Goal: Transaction & Acquisition: Obtain resource

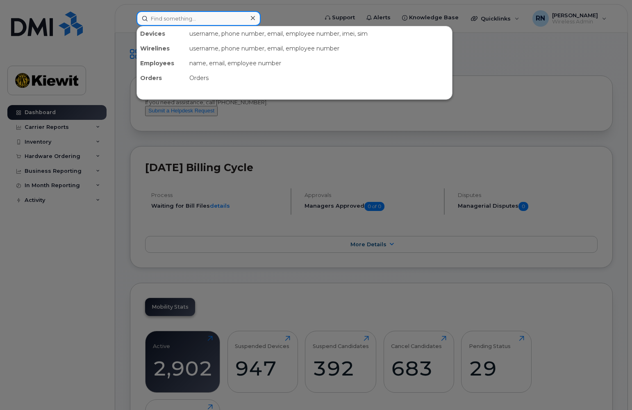
click at [175, 18] on input at bounding box center [199, 18] width 124 height 15
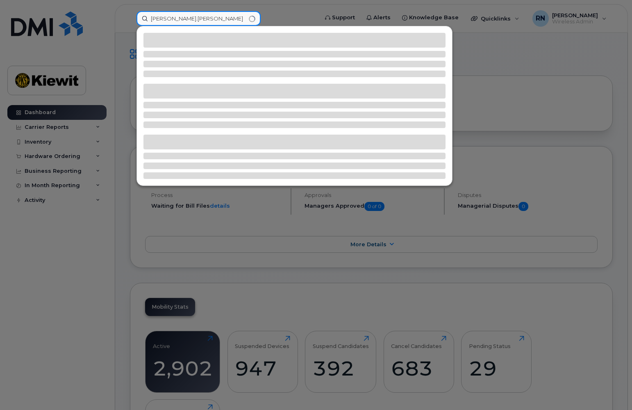
type input "sara.knowles"
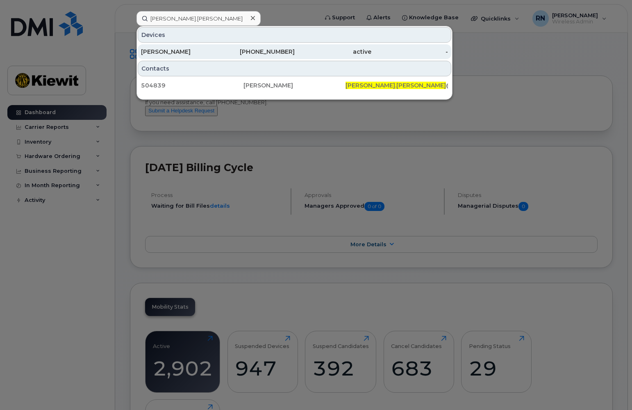
click at [179, 51] on div "Sara Knowles" at bounding box center [179, 52] width 77 height 8
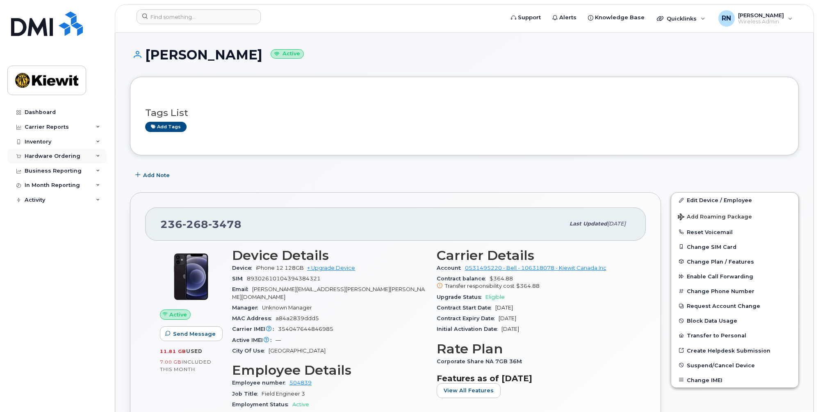
click at [55, 154] on div "Hardware Ordering" at bounding box center [53, 156] width 56 height 7
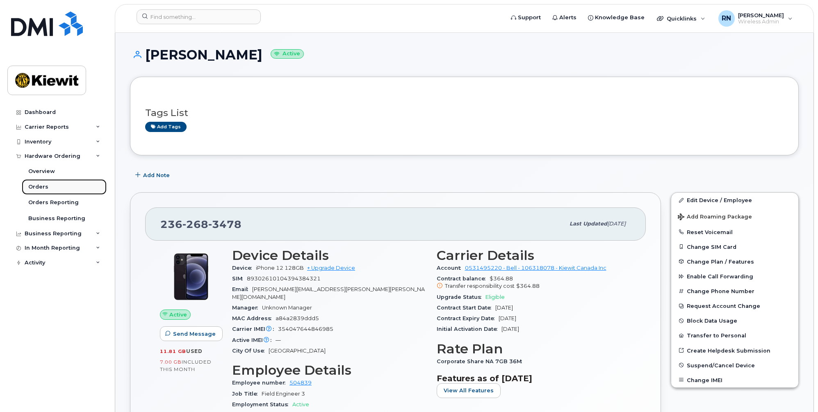
click at [42, 185] on div "Orders" at bounding box center [38, 186] width 20 height 7
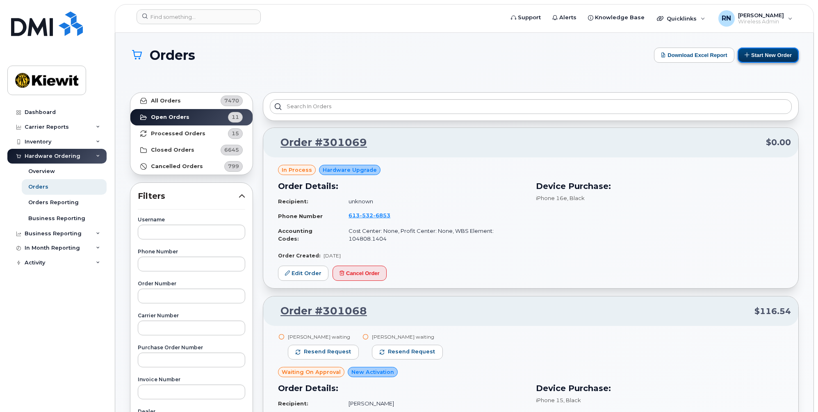
click at [632, 56] on button "Start New Order" at bounding box center [768, 55] width 61 height 15
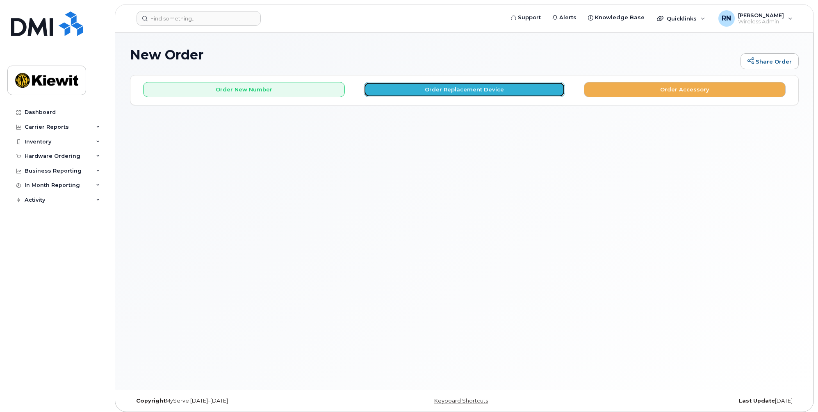
click at [458, 90] on button "Order Replacement Device" at bounding box center [465, 89] width 202 height 15
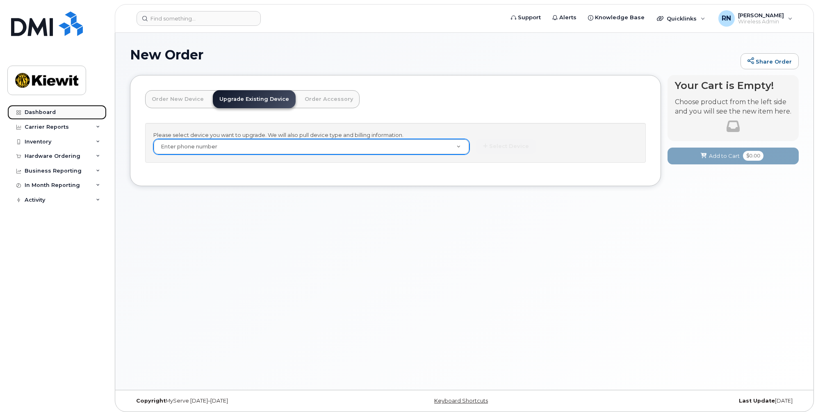
click at [39, 110] on div "Dashboard" at bounding box center [40, 112] width 31 height 7
click at [42, 109] on link "Dashboard" at bounding box center [56, 112] width 99 height 15
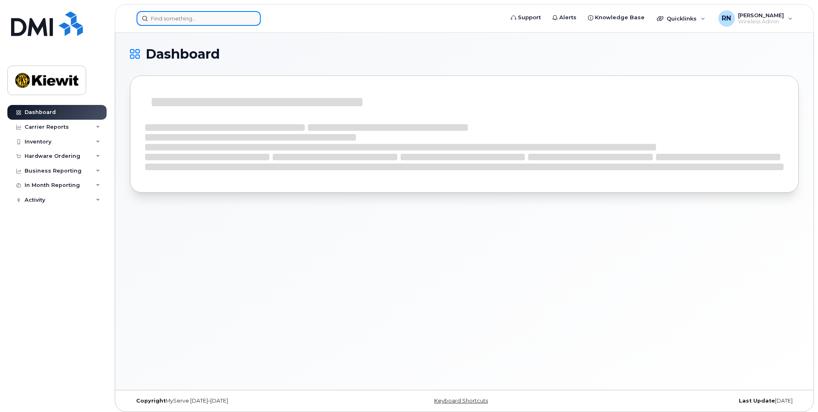
click at [175, 21] on input at bounding box center [199, 18] width 124 height 15
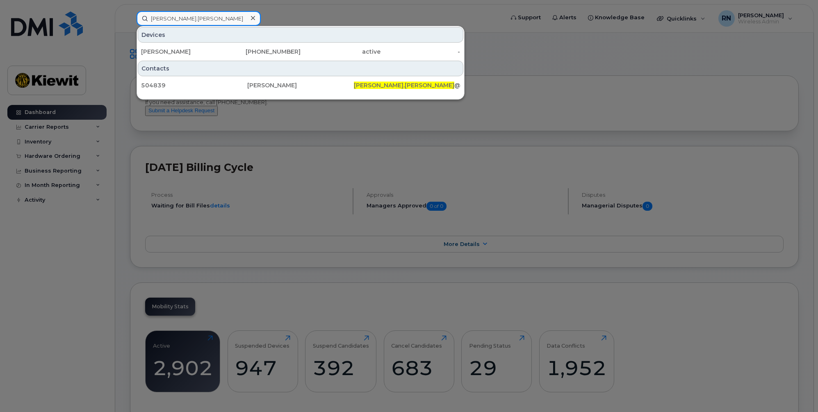
type input "sara.knowles"
click at [73, 276] on div at bounding box center [409, 206] width 818 height 412
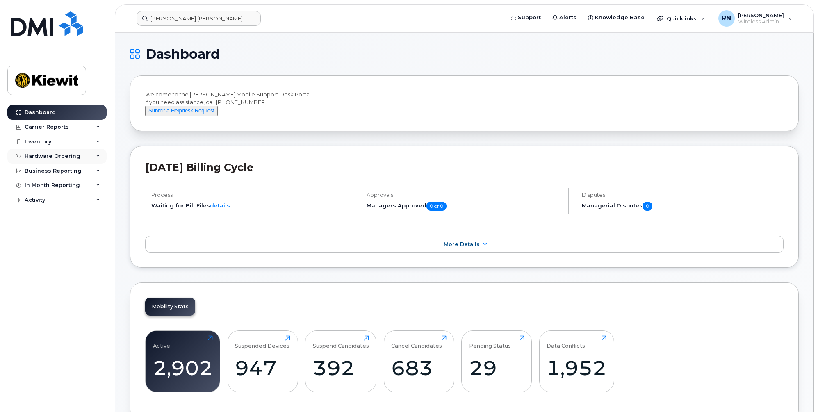
click at [43, 155] on div "Hardware Ordering" at bounding box center [53, 156] width 56 height 7
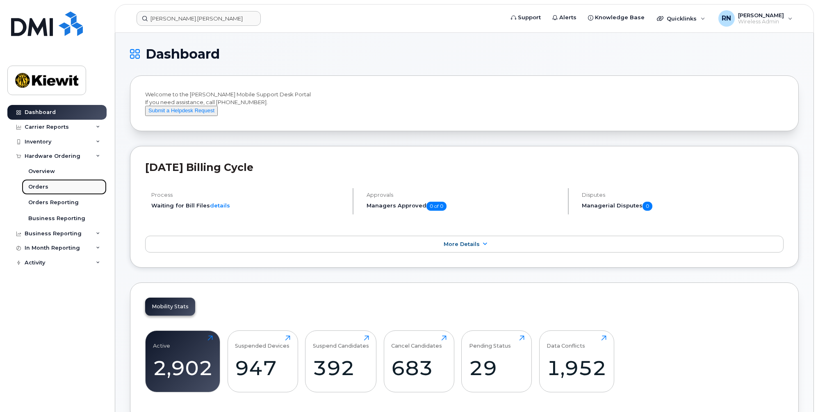
click at [42, 187] on div "Orders" at bounding box center [38, 186] width 20 height 7
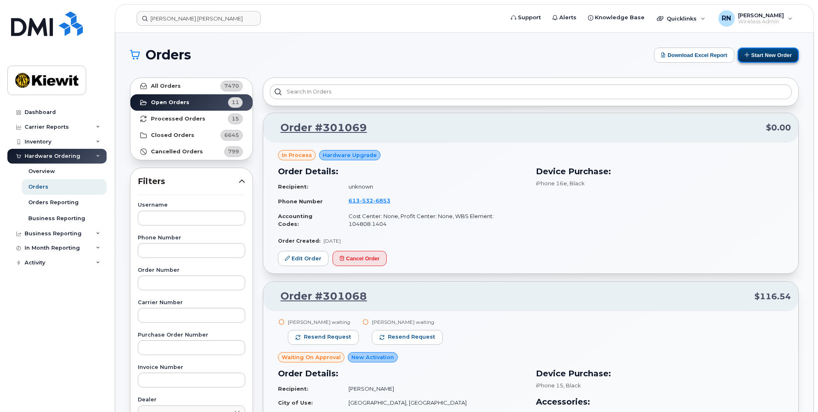
click at [774, 53] on button "Start New Order" at bounding box center [768, 55] width 61 height 15
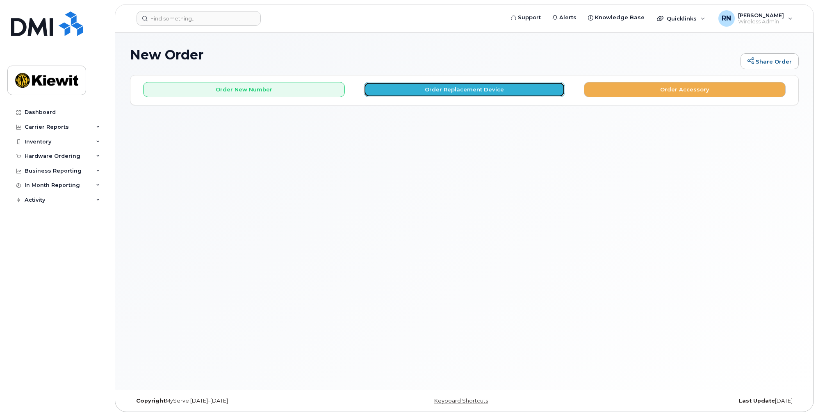
click at [458, 91] on button "Order Replacement Device" at bounding box center [465, 89] width 202 height 15
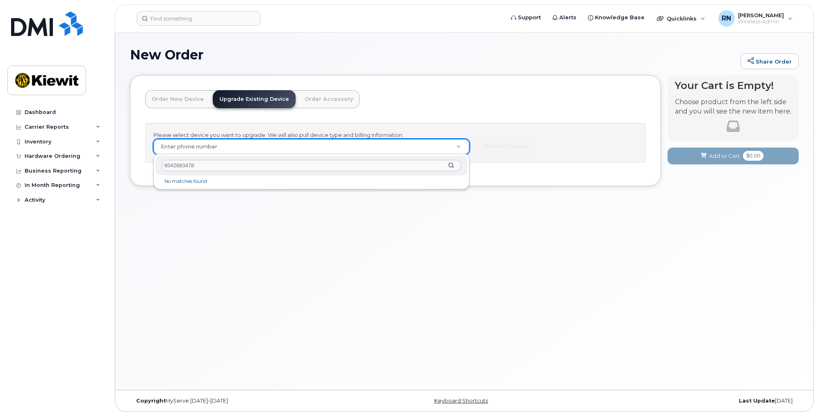
drag, startPoint x: 174, startPoint y: 165, endPoint x: 144, endPoint y: 166, distance: 29.9
click at [144, 166] on body "Support Alerts Knowledge Base Quicklinks Suspend / Cancel Device Change SIM Car…" at bounding box center [409, 208] width 818 height 416
type input "2362683478"
type input "910709"
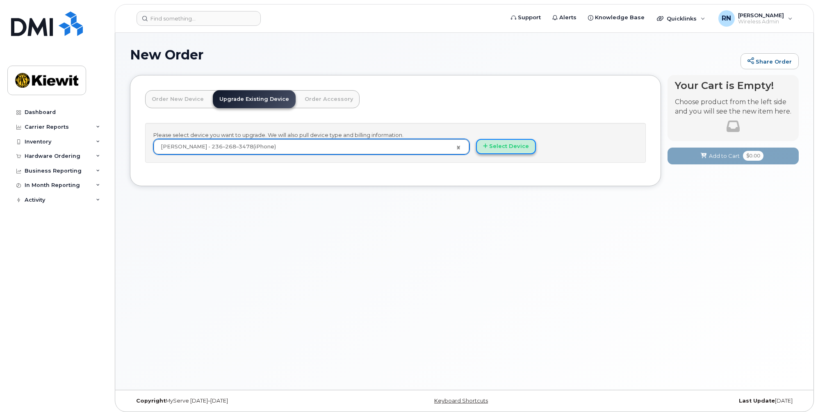
click at [510, 147] on button "Select Device" at bounding box center [506, 146] width 60 height 15
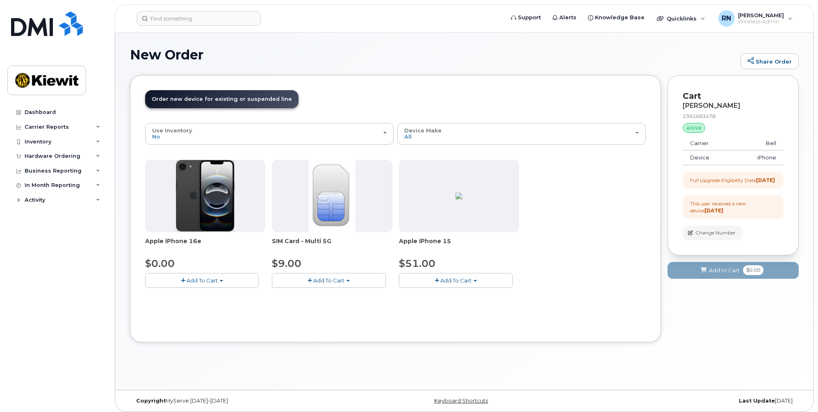
scroll to position [4, 0]
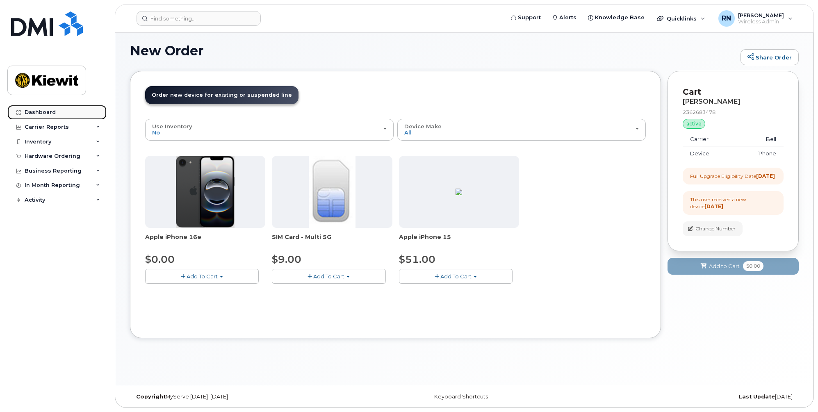
click at [46, 112] on div "Dashboard" at bounding box center [40, 112] width 31 height 7
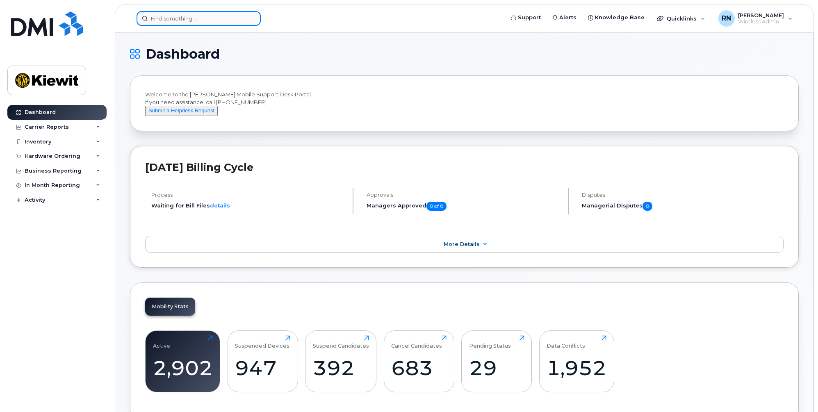
click at [174, 18] on input at bounding box center [199, 18] width 124 height 15
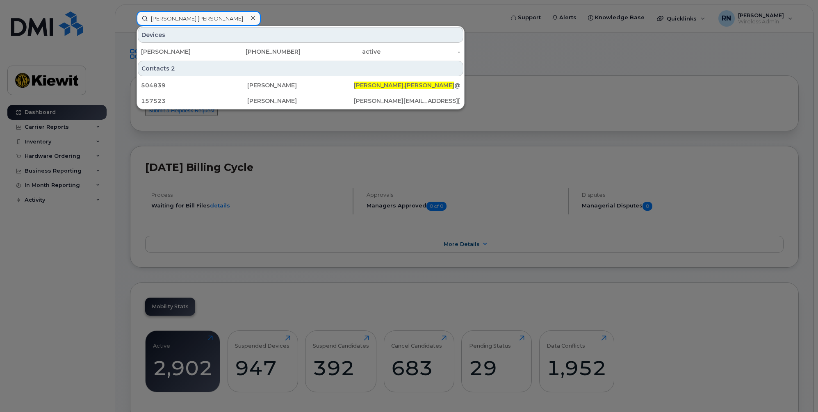
type input "[PERSON_NAME].[PERSON_NAME]"
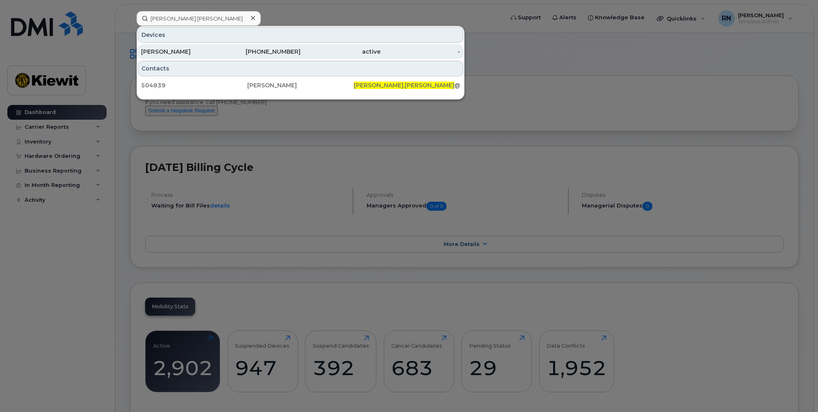
click at [184, 52] on div "[PERSON_NAME]" at bounding box center [181, 52] width 80 height 8
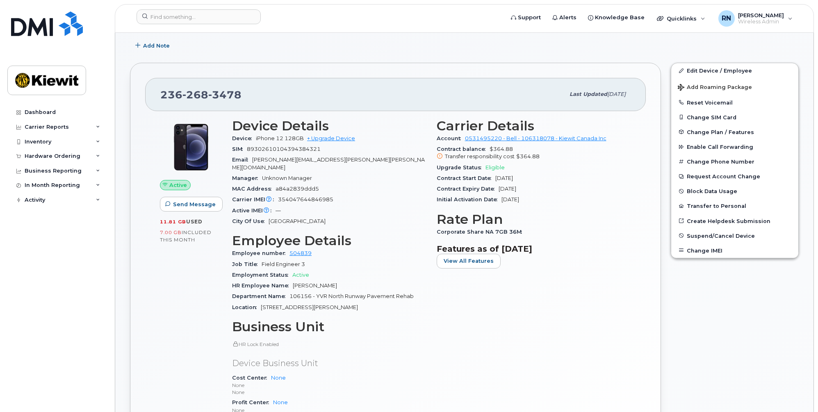
scroll to position [164, 0]
